Goal: Navigation & Orientation: Find specific page/section

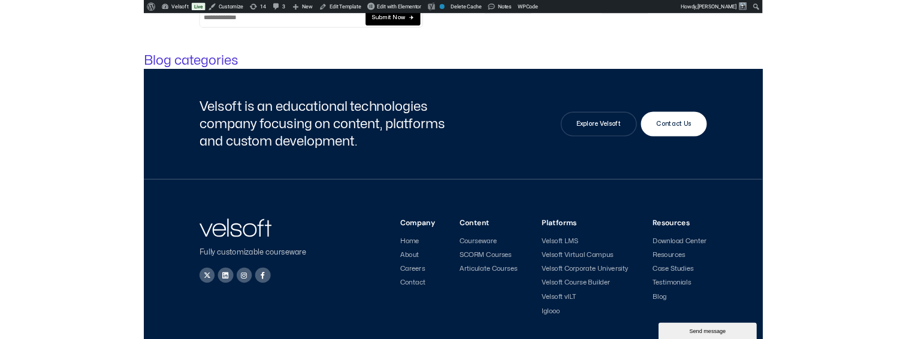
scroll to position [342, 0]
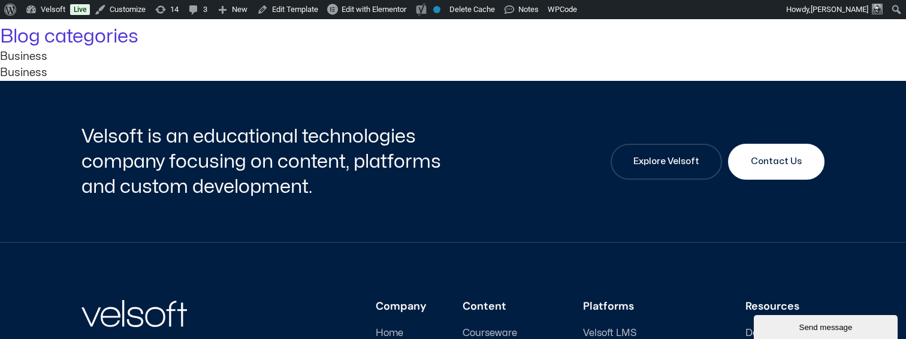
scroll to position [401, 0]
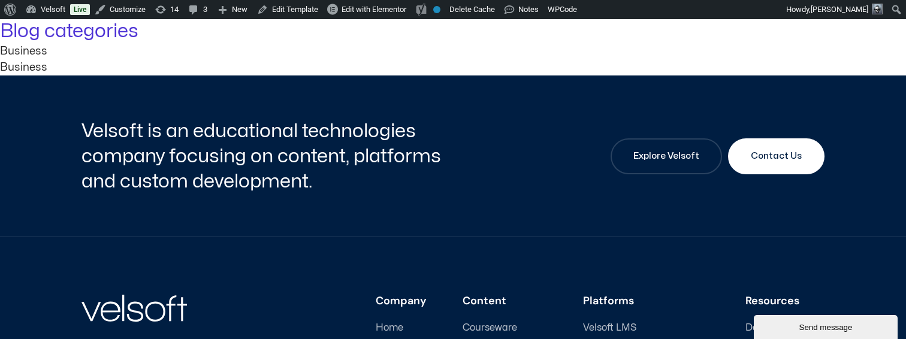
click at [259, 75] on div "Business Business" at bounding box center [453, 59] width 906 height 32
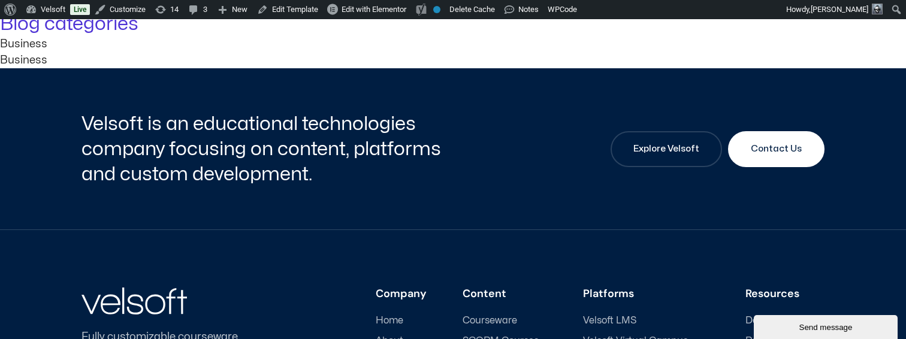
click at [141, 68] on div "Business" at bounding box center [453, 60] width 906 height 16
click at [286, 68] on div "Business Business" at bounding box center [453, 52] width 906 height 32
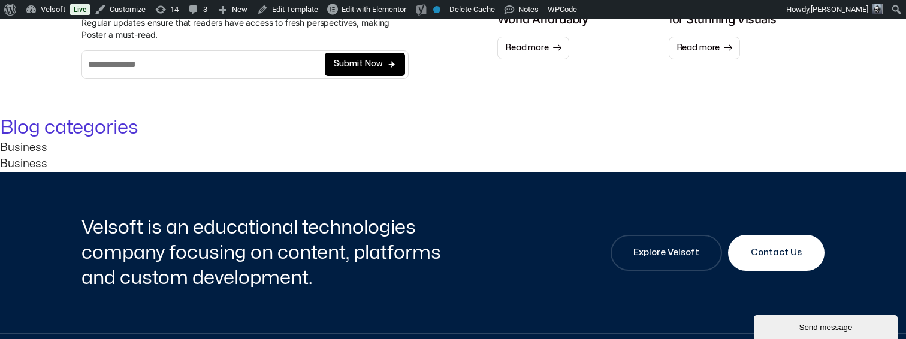
scroll to position [382, 0]
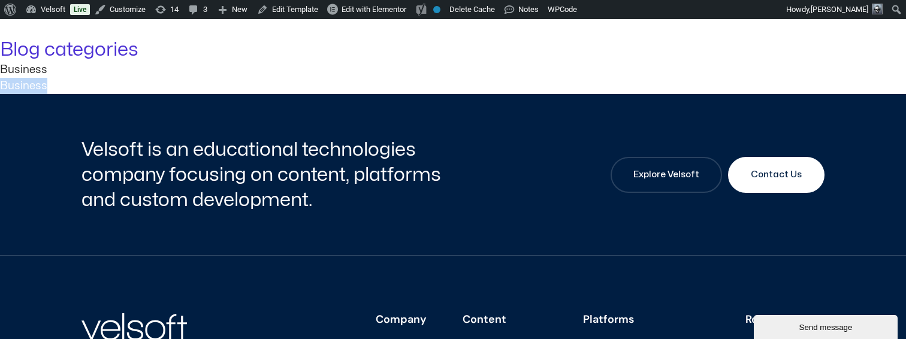
click at [353, 94] on div "Business Business" at bounding box center [453, 78] width 906 height 32
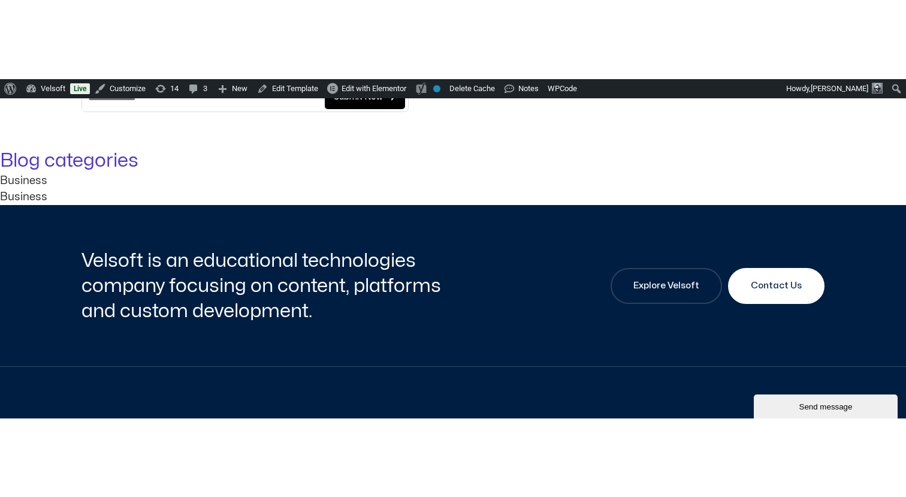
scroll to position [353, 0]
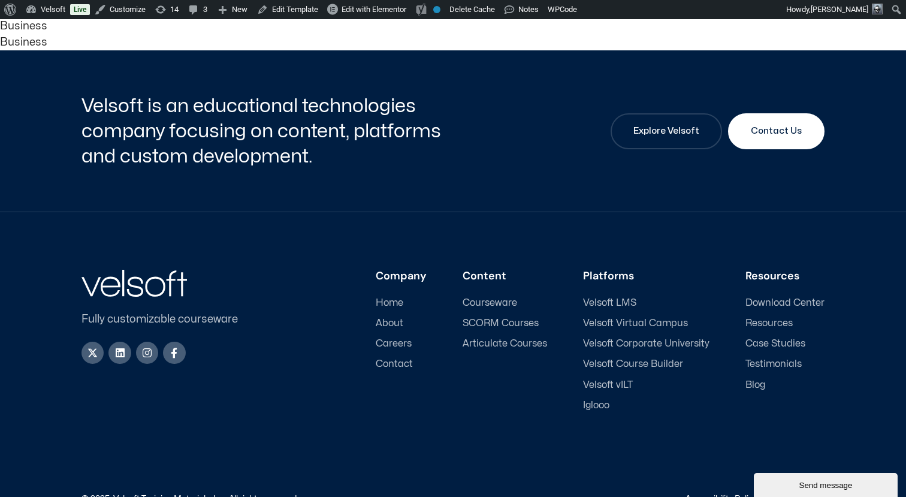
click at [142, 50] on div "Business Business" at bounding box center [453, 34] width 906 height 32
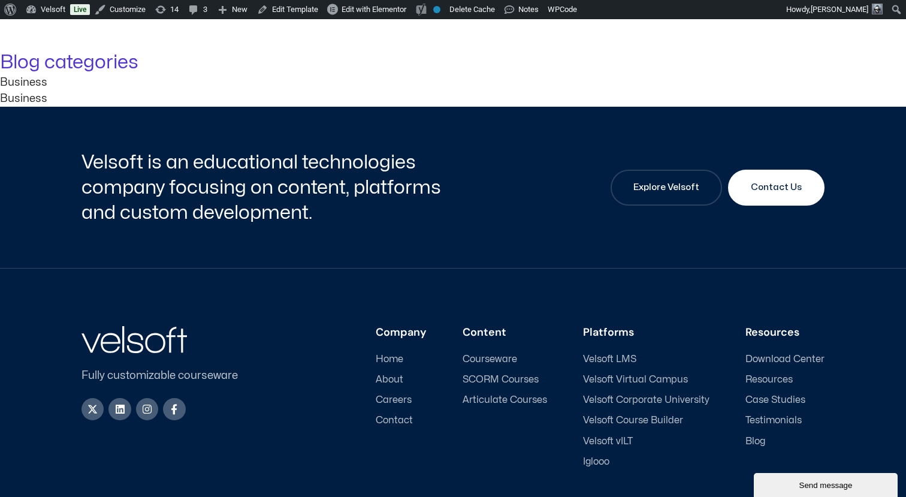
scroll to position [363, 0]
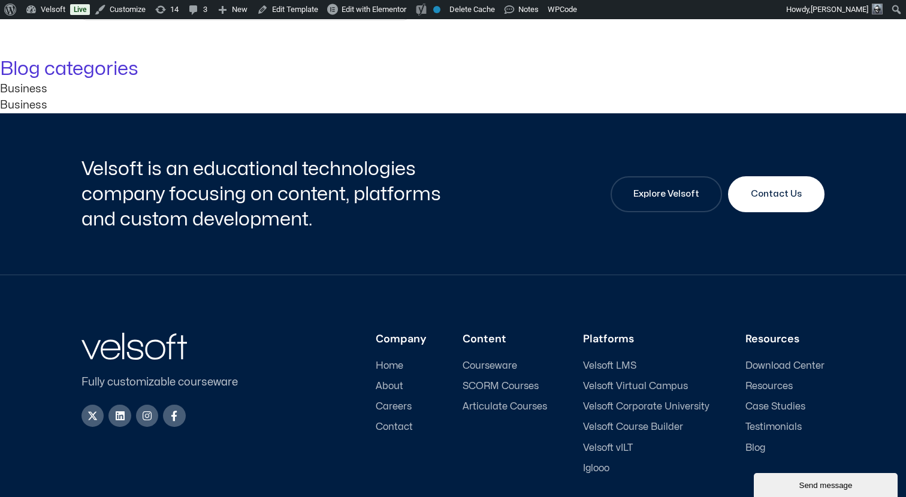
click at [133, 97] on div "Business" at bounding box center [453, 89] width 906 height 16
click at [242, 113] on div "Business Business" at bounding box center [453, 97] width 906 height 32
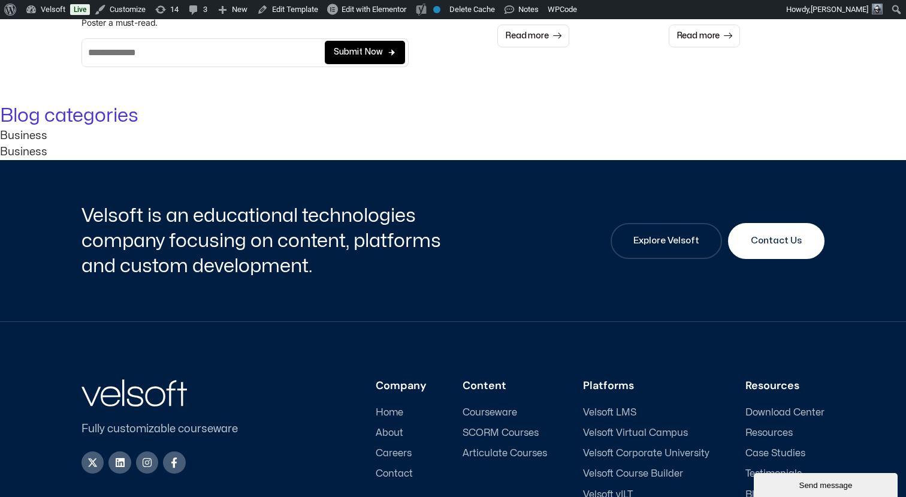
scroll to position [311, 0]
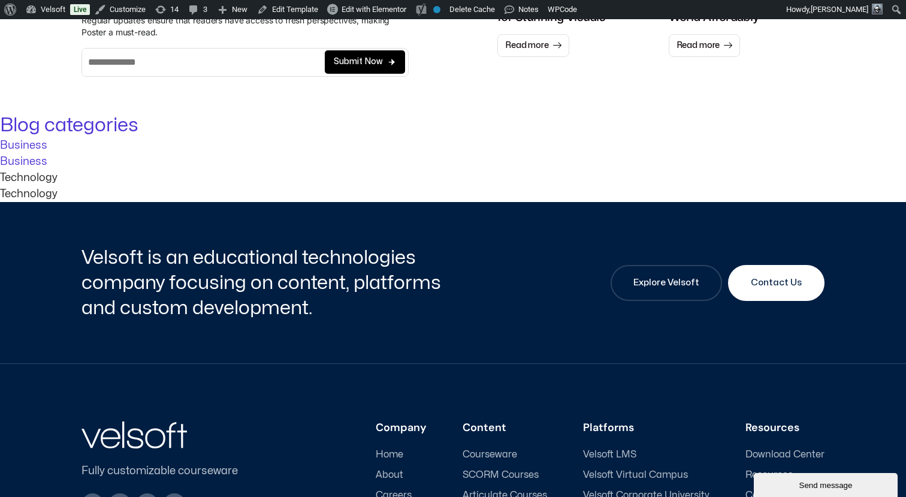
scroll to position [319, 0]
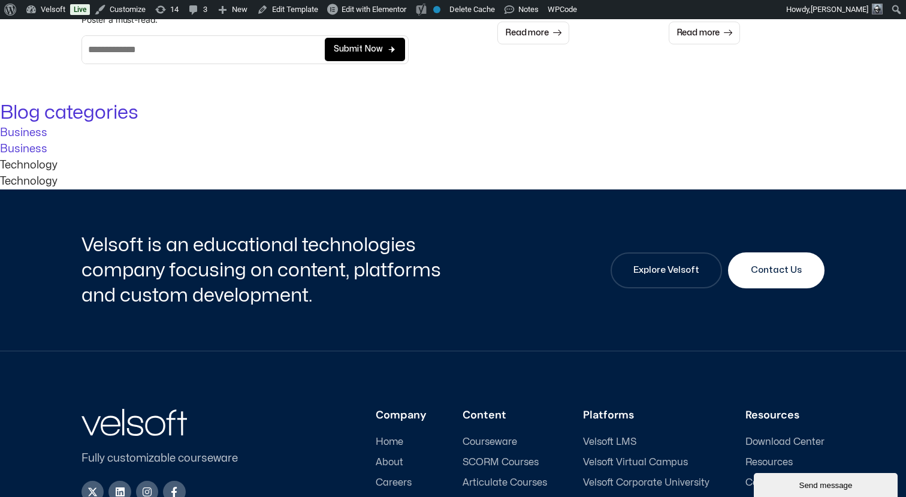
click at [181, 189] on div "Business Business Technology Technology" at bounding box center [453, 157] width 906 height 65
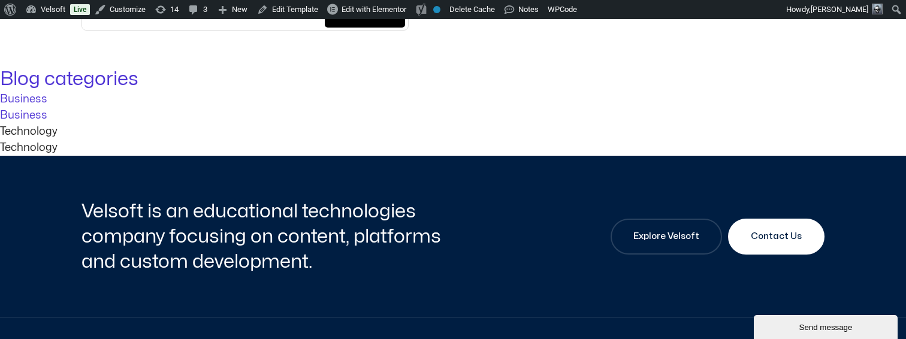
scroll to position [373, 0]
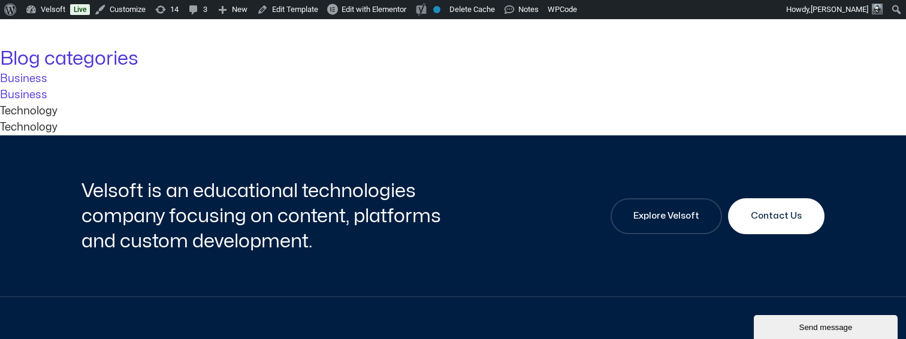
click at [283, 135] on div "Business Business Technology Technology" at bounding box center [453, 103] width 906 height 65
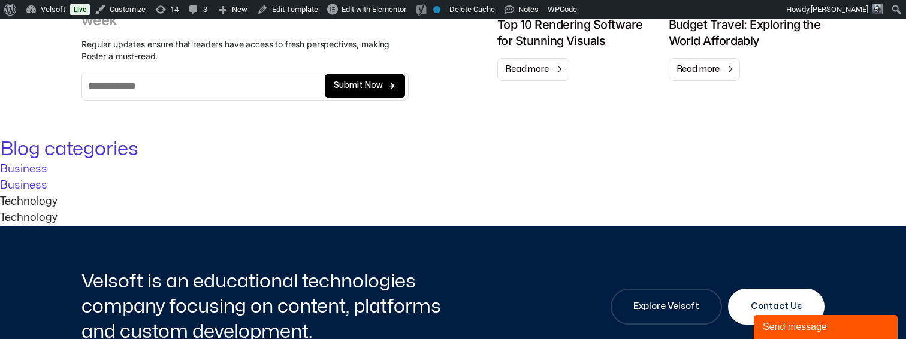
scroll to position [418, 0]
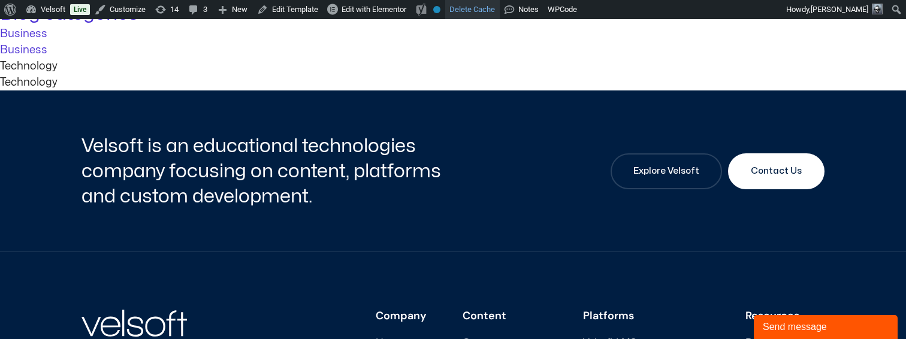
click at [480, 11] on link "Delete Cache" at bounding box center [472, 9] width 55 height 19
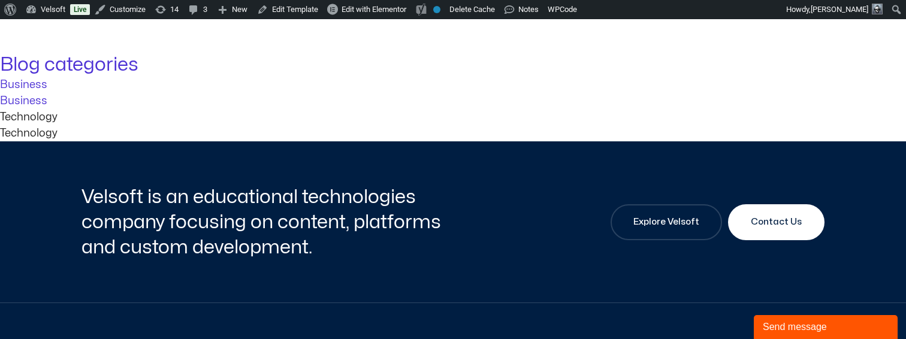
click at [374, 141] on div "Business Business Technology Technology" at bounding box center [453, 109] width 906 height 65
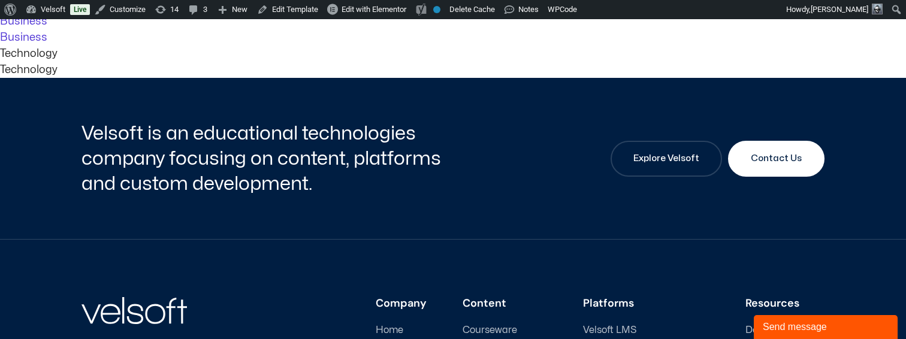
scroll to position [383, 0]
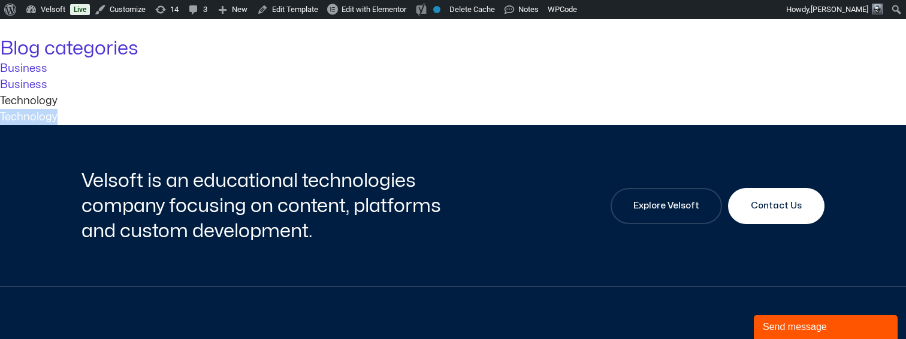
click at [600, 125] on div "Business Business Technology Technology" at bounding box center [453, 92] width 906 height 65
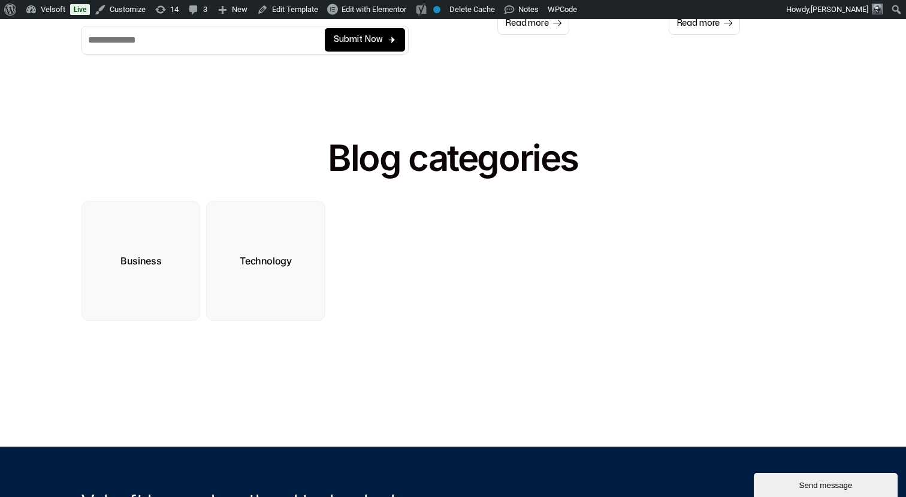
scroll to position [350, 0]
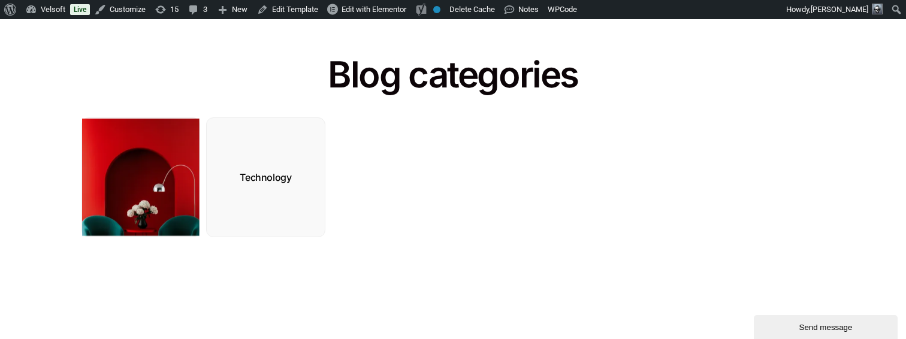
scroll to position [432, 0]
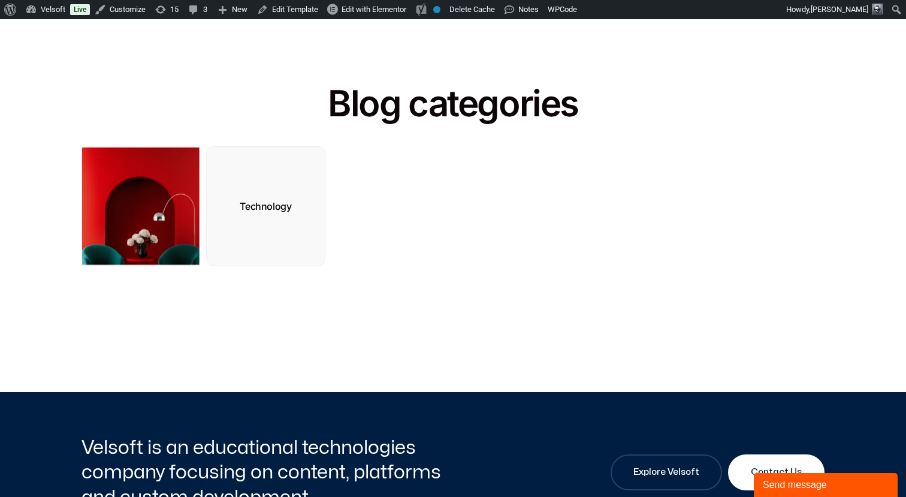
scroll to position [398, 0]
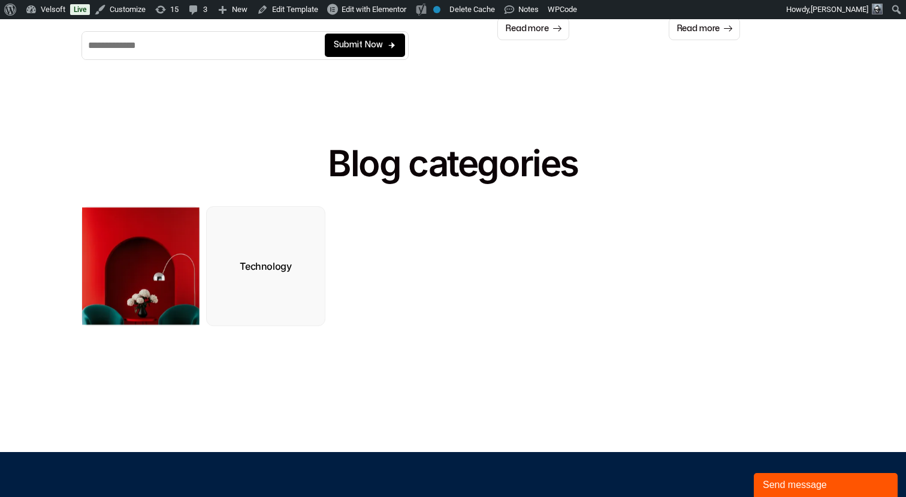
scroll to position [329, 0]
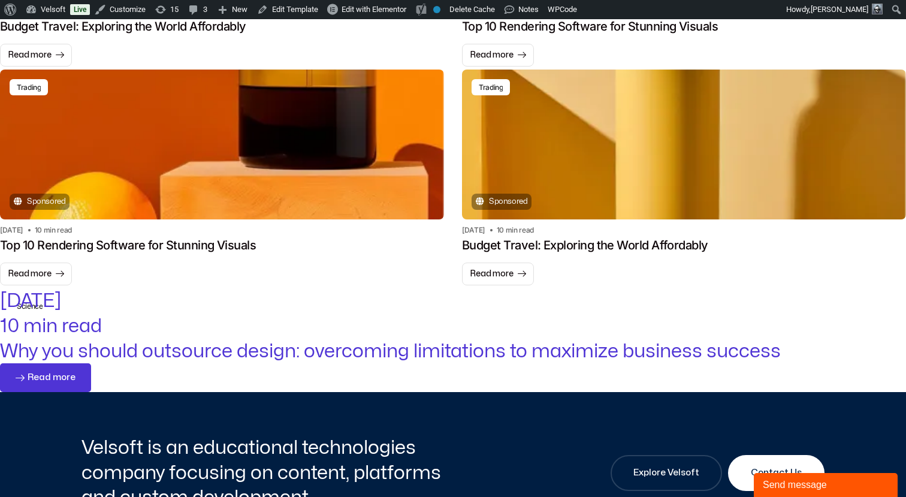
scroll to position [1286, 0]
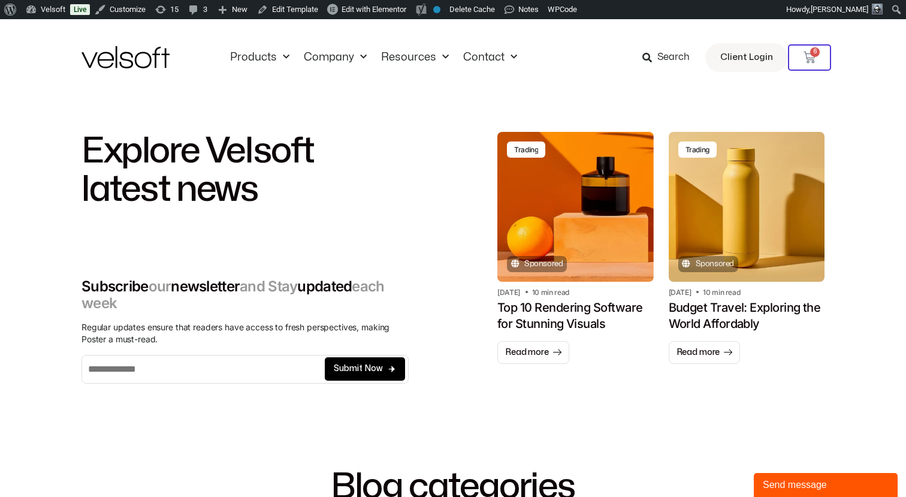
scroll to position [9, 0]
